Goal: Transaction & Acquisition: Purchase product/service

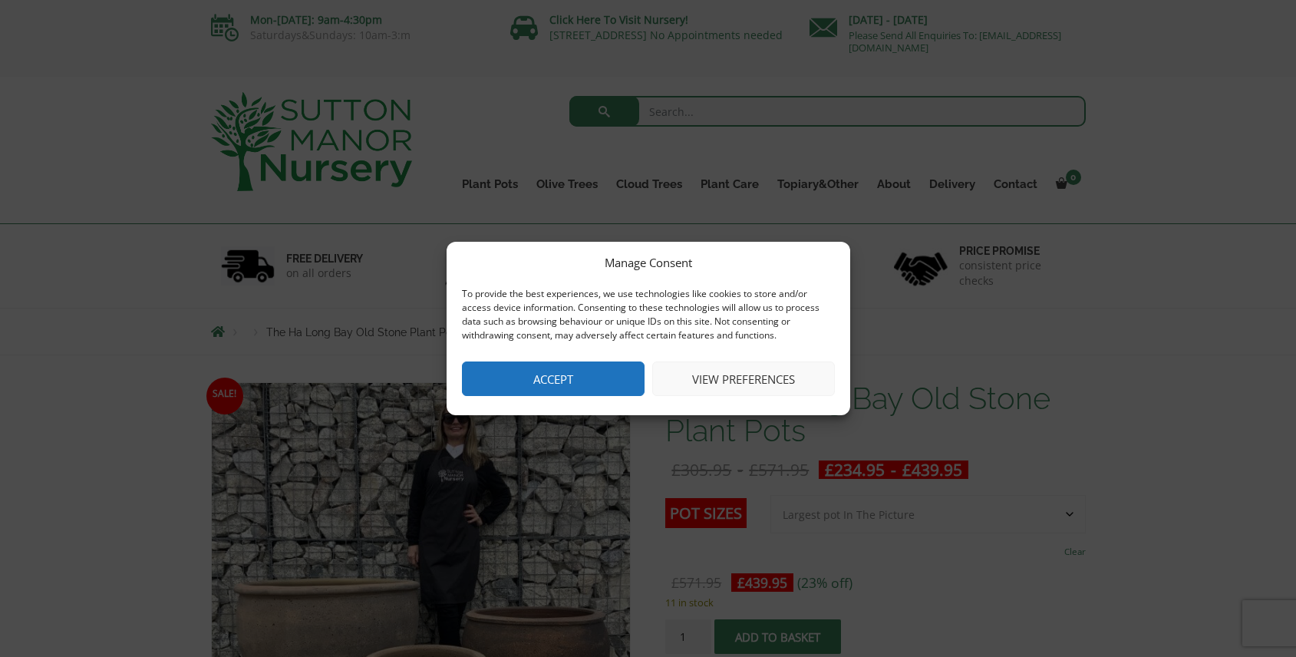
click at [598, 384] on button "Accept" at bounding box center [553, 378] width 183 height 35
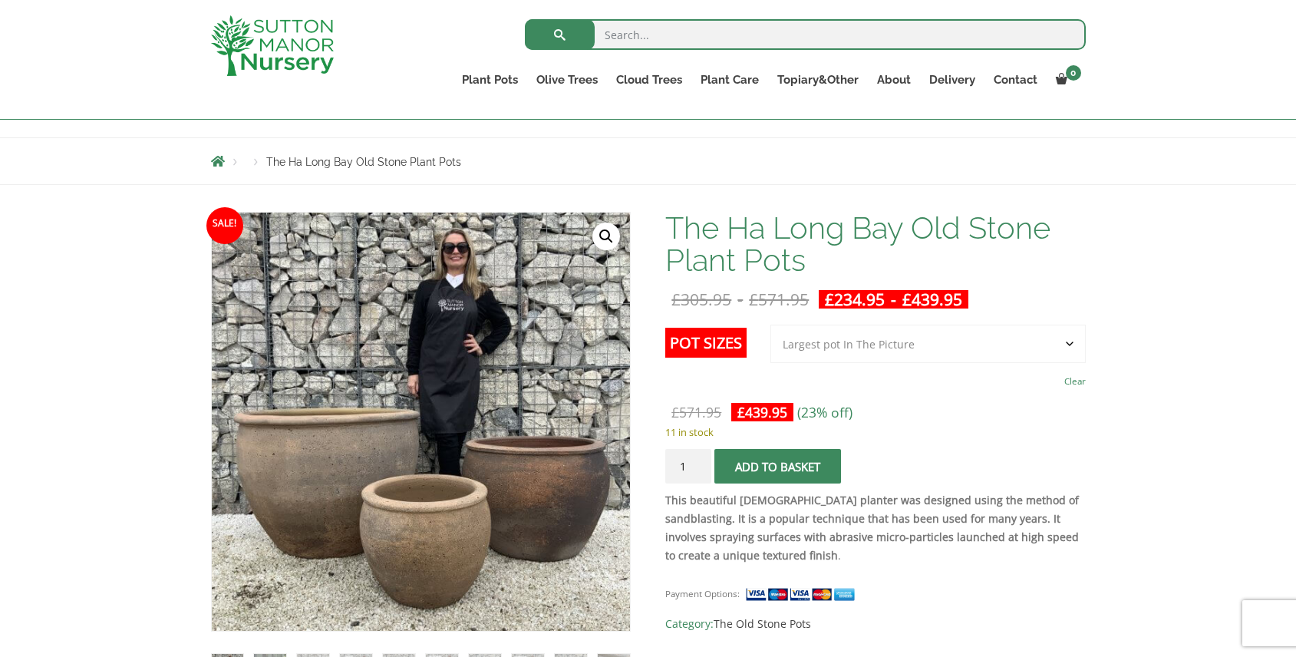
scroll to position [140, 0]
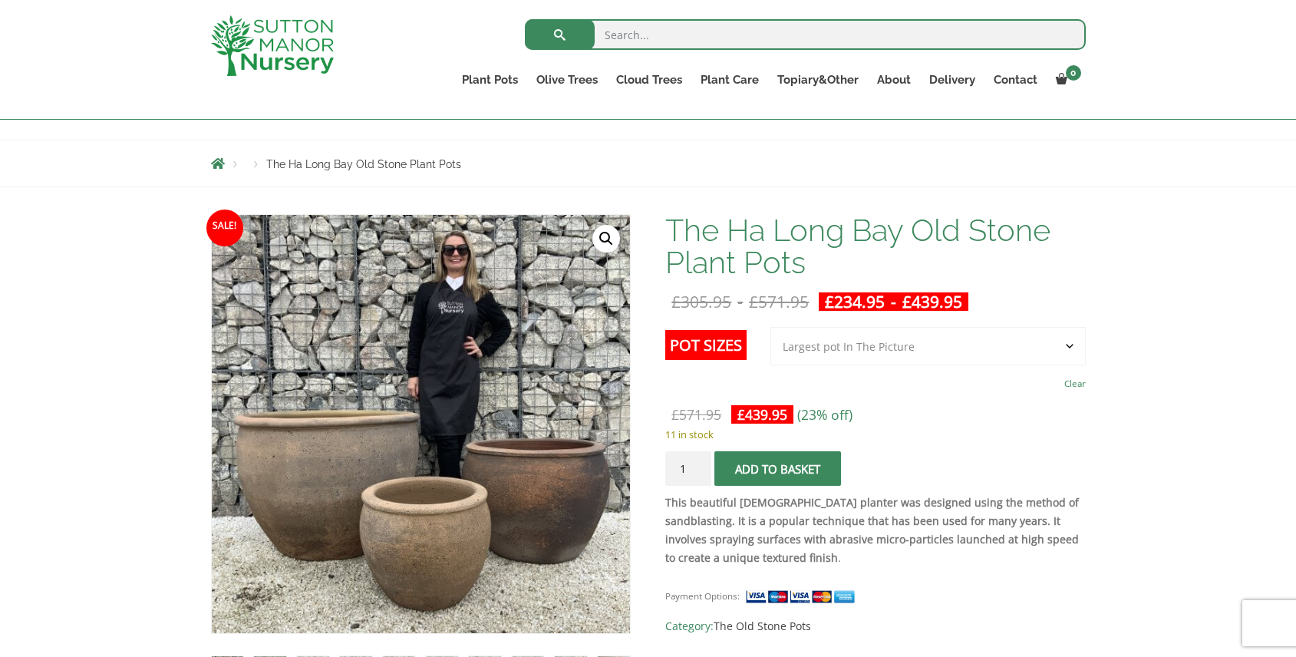
click at [900, 350] on select "Choose an option 3rd to Largest Pot In The Picture 2nd to Largest Pot In The Pi…" at bounding box center [927, 346] width 315 height 38
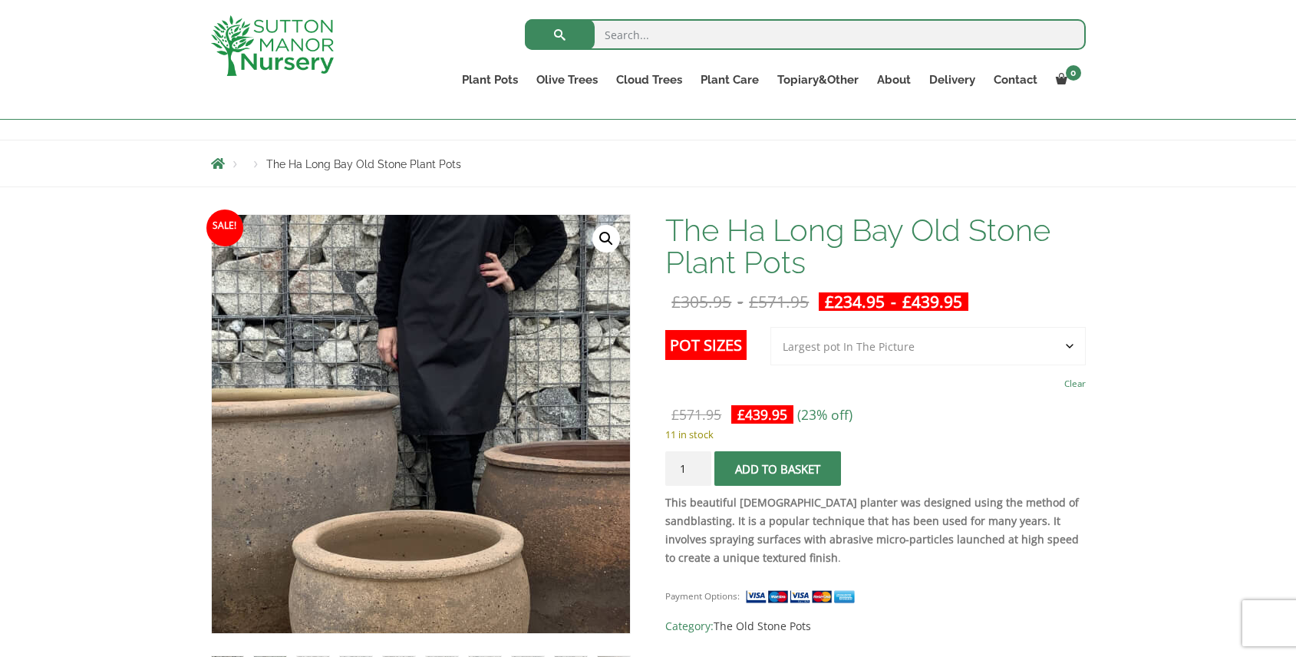
scroll to position [137, 0]
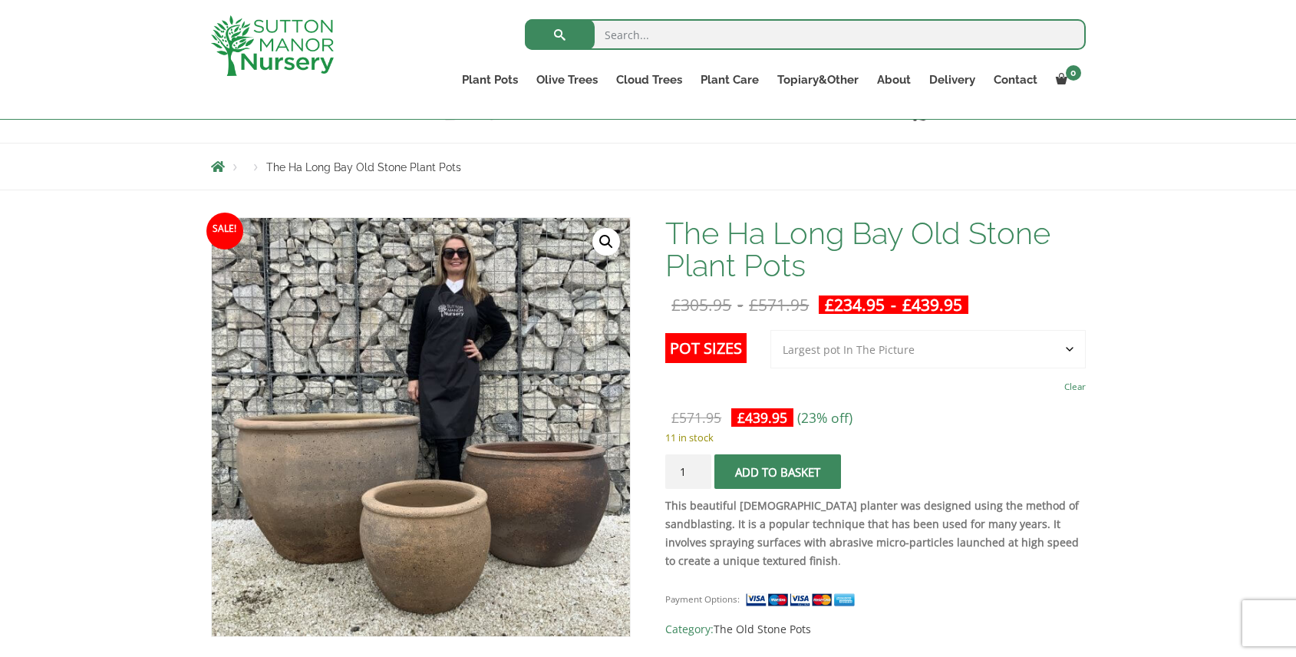
click at [797, 473] on button "Add to basket" at bounding box center [777, 471] width 127 height 35
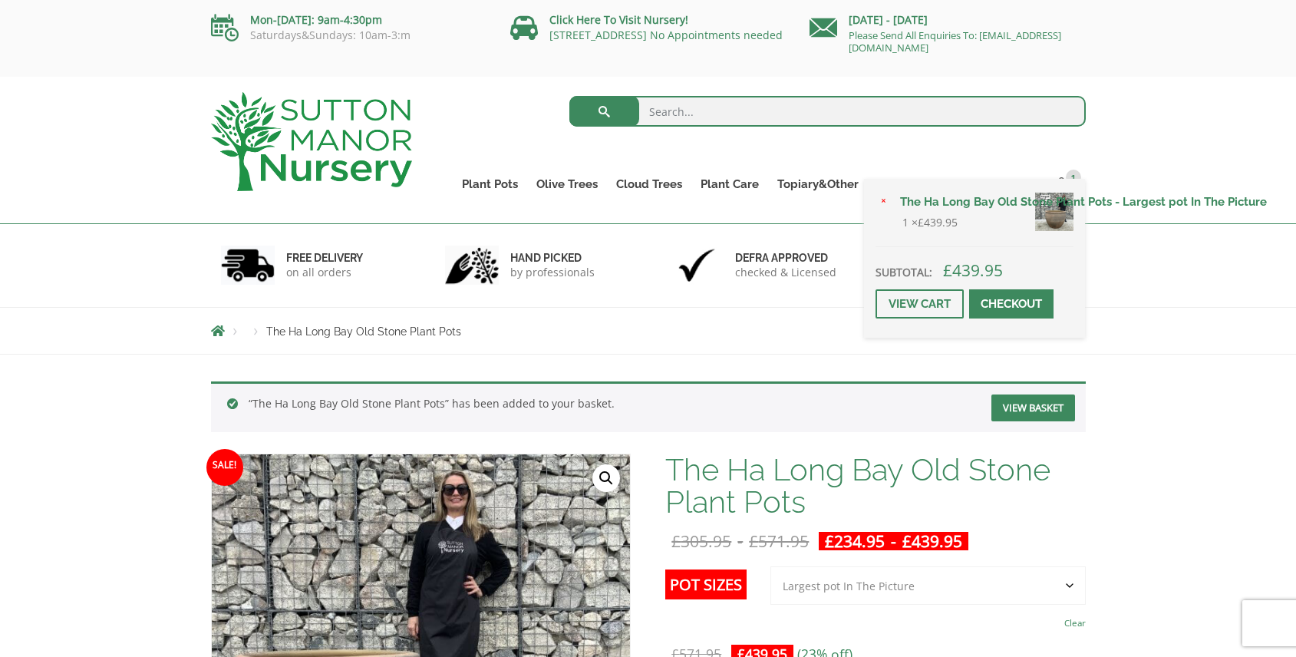
click at [1011, 304] on span at bounding box center [1011, 304] width 0 height 0
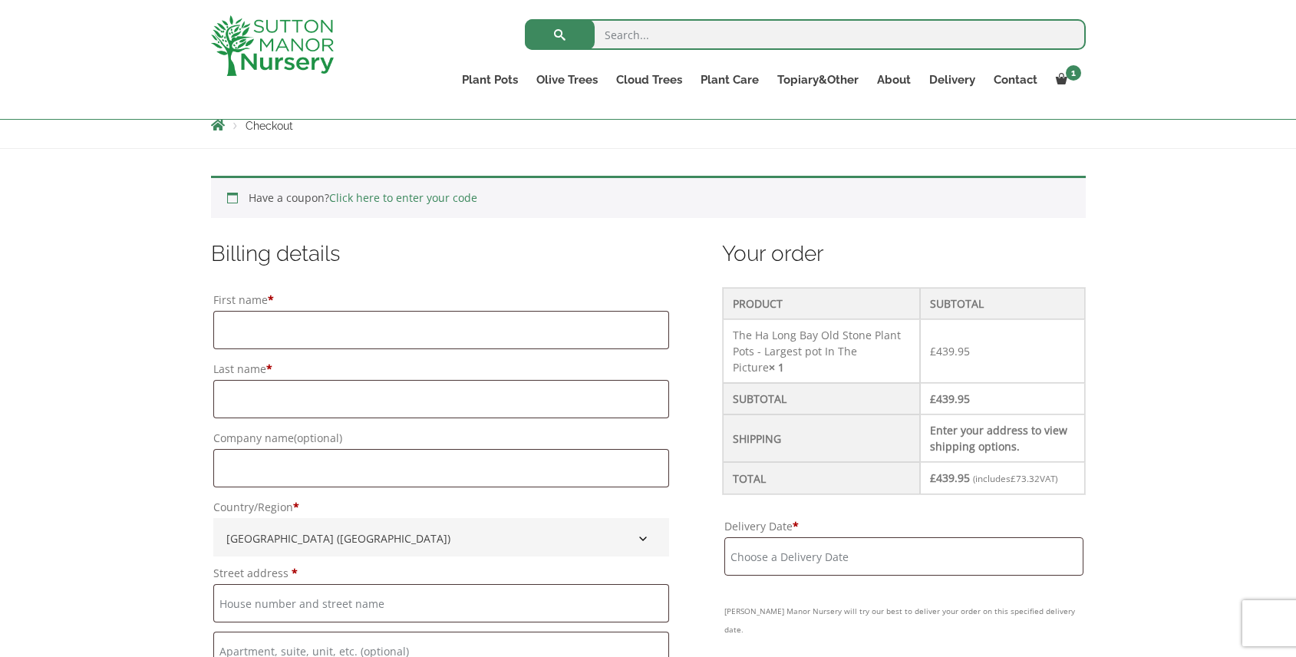
scroll to position [386, 0]
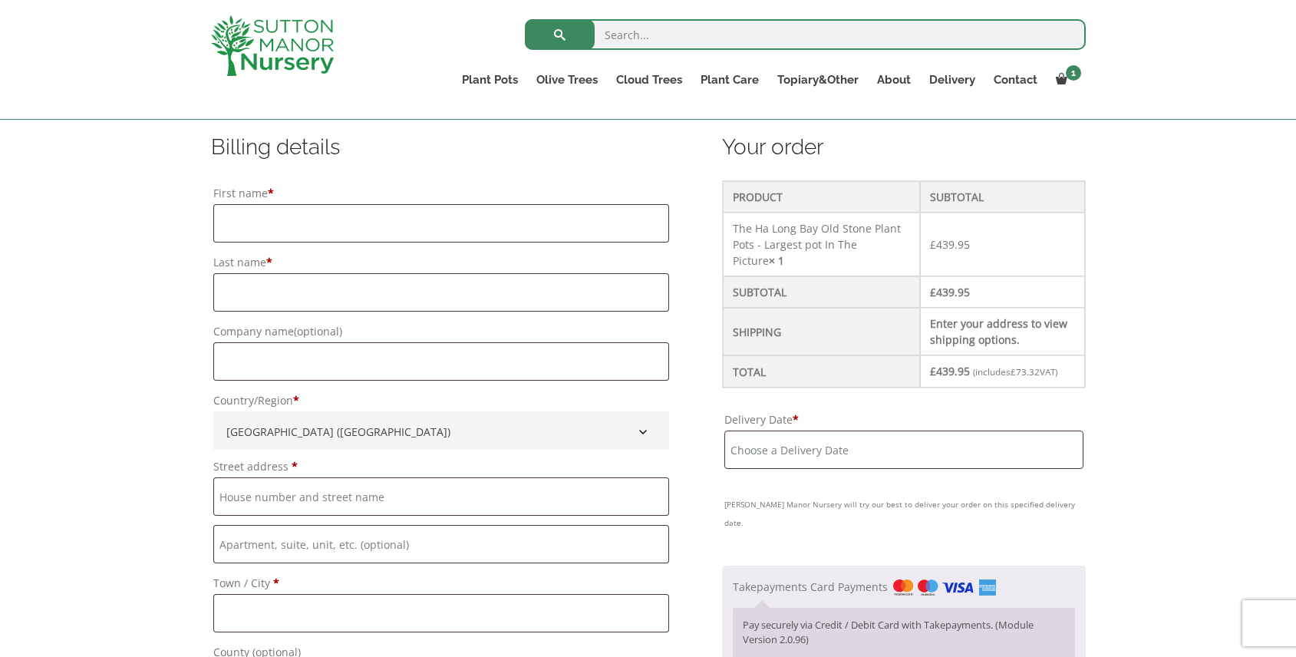
click at [943, 464] on input "Delivery Date *" at bounding box center [903, 449] width 358 height 38
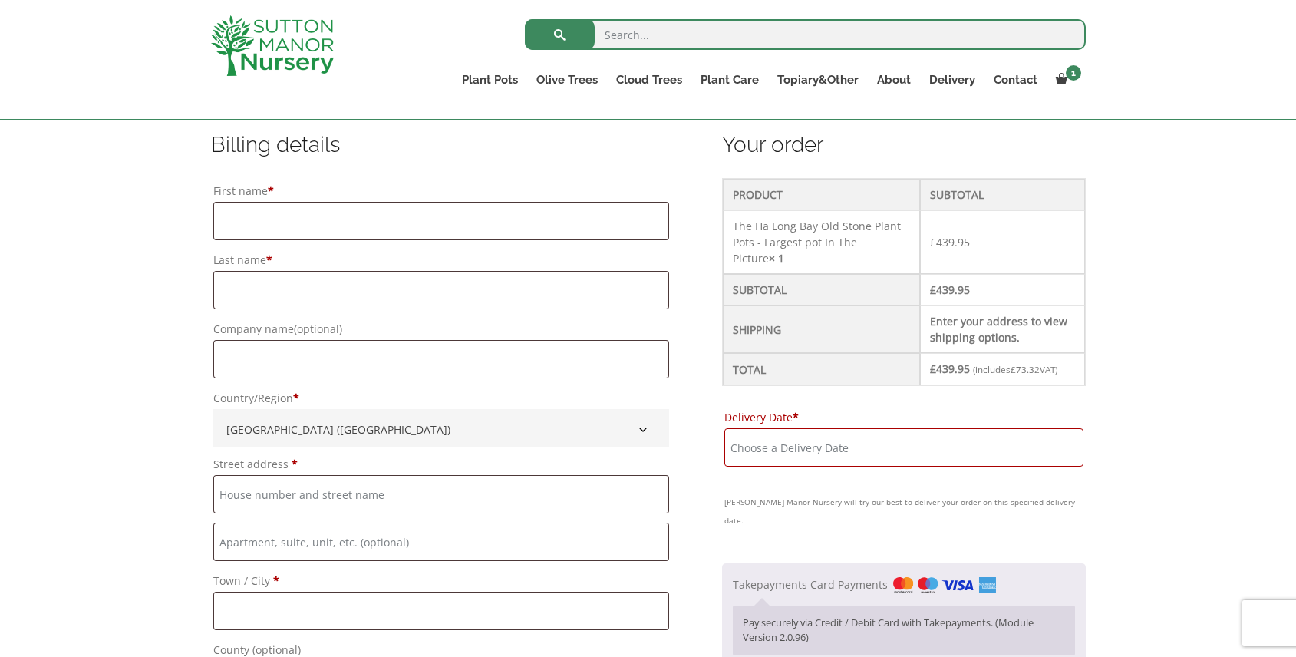
scroll to position [394, 0]
